Goal: Contribute content

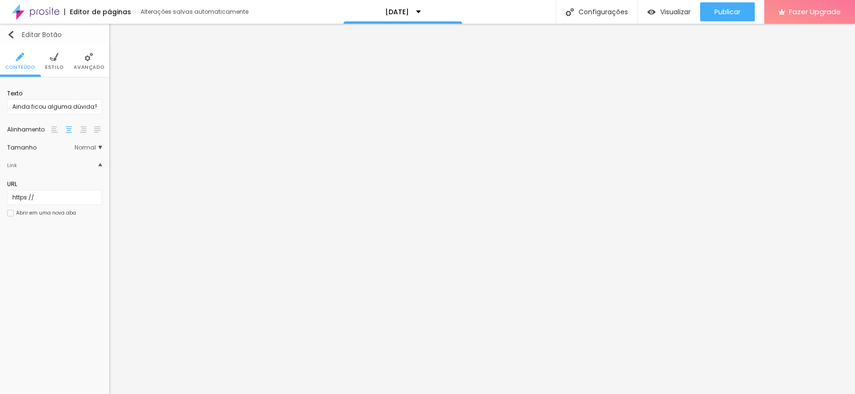
click at [9, 34] on img "button" at bounding box center [11, 35] width 8 height 8
click at [60, 90] on div "URL do vídeo" at bounding box center [54, 93] width 95 height 9
click at [60, 104] on input "[URL][DOMAIN_NAME]" at bounding box center [54, 106] width 95 height 15
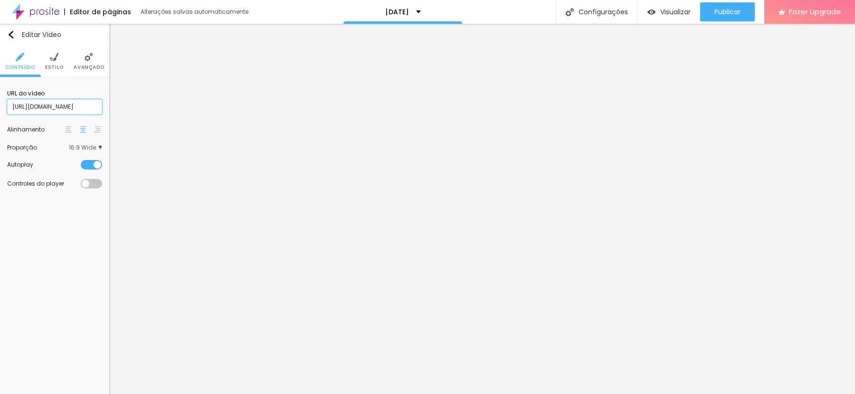
click at [60, 104] on input "[URL][DOMAIN_NAME]" at bounding box center [54, 106] width 95 height 15
paste input "4e--w8fy1wY"
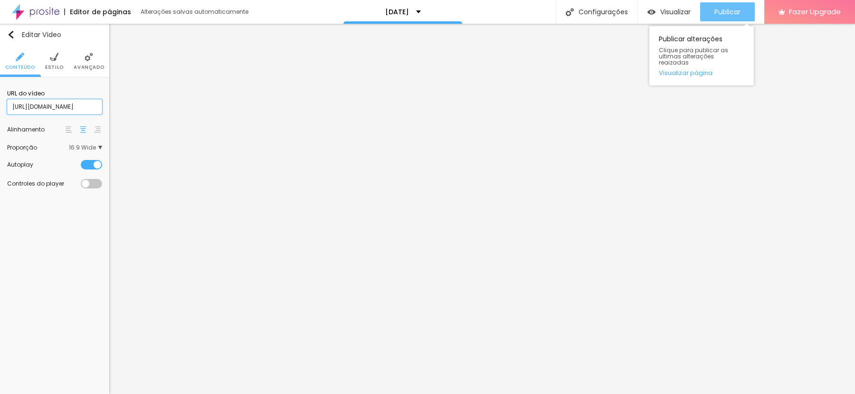
type input "[URL][DOMAIN_NAME]"
click at [737, 17] on div "Publicar" at bounding box center [727, 11] width 26 height 19
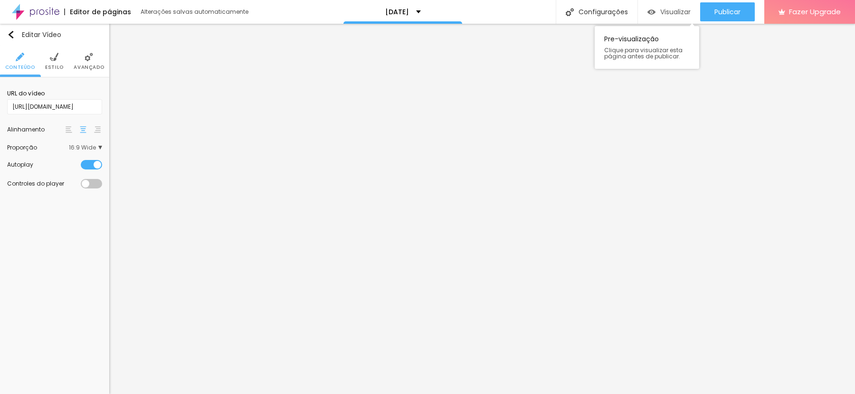
click at [677, 16] on span "Visualizar" at bounding box center [675, 12] width 30 height 8
